Goal: Check status: Check status

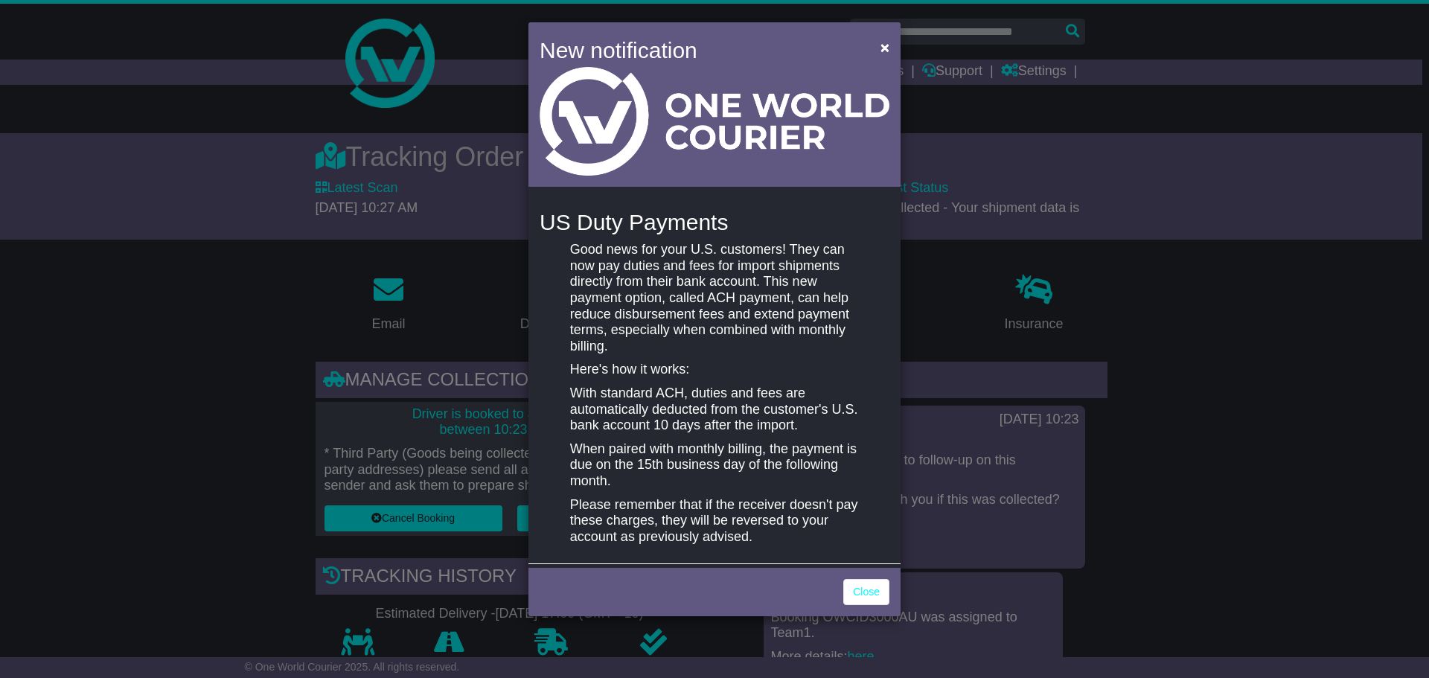
click at [892, 29] on div "New notification ×" at bounding box center [714, 106] width 372 height 168
click at [884, 43] on span "×" at bounding box center [884, 47] width 9 height 17
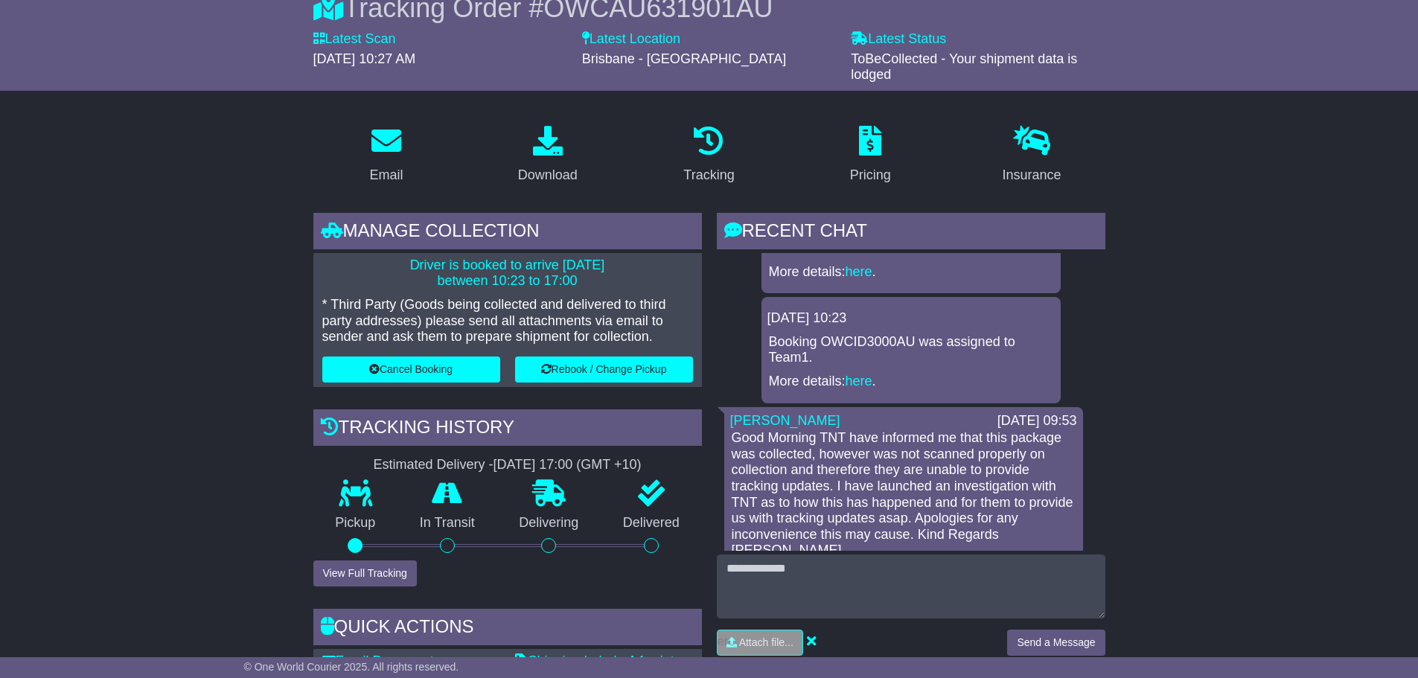
scroll to position [245, 0]
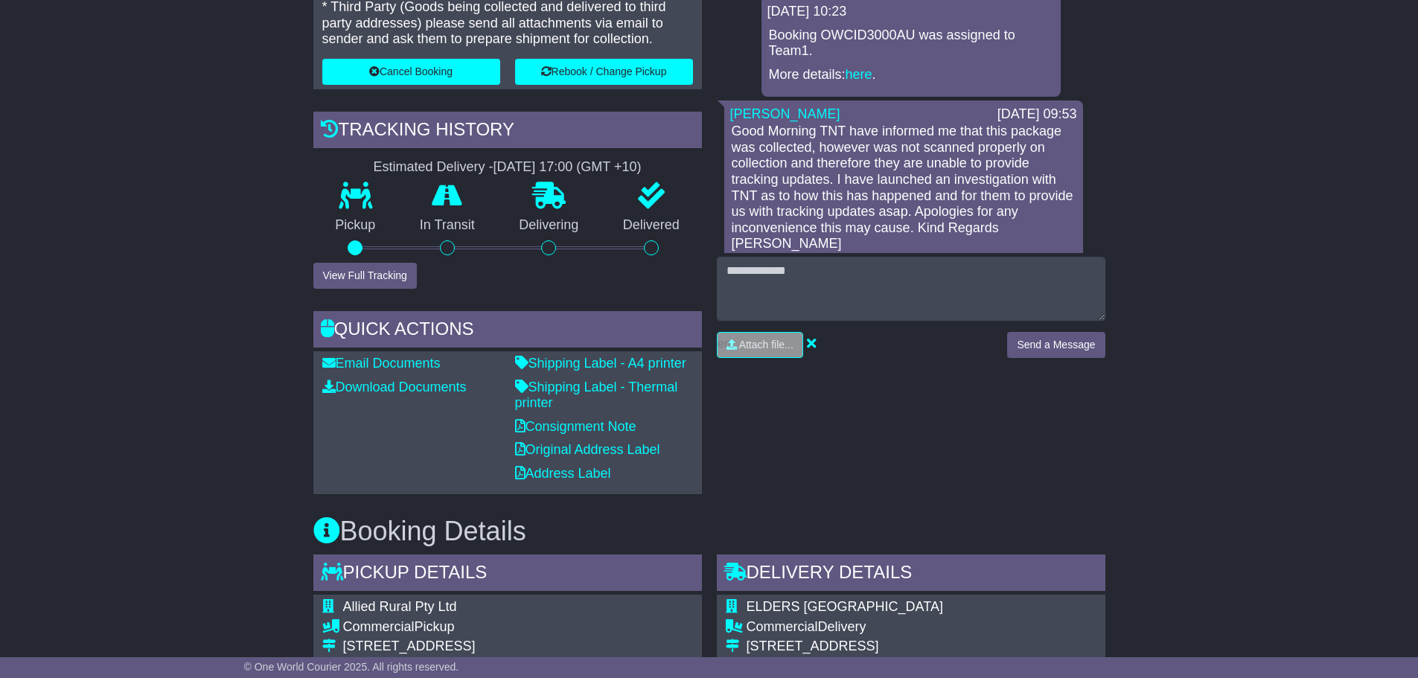
scroll to position [521, 0]
